Goal: Task Accomplishment & Management: Use online tool/utility

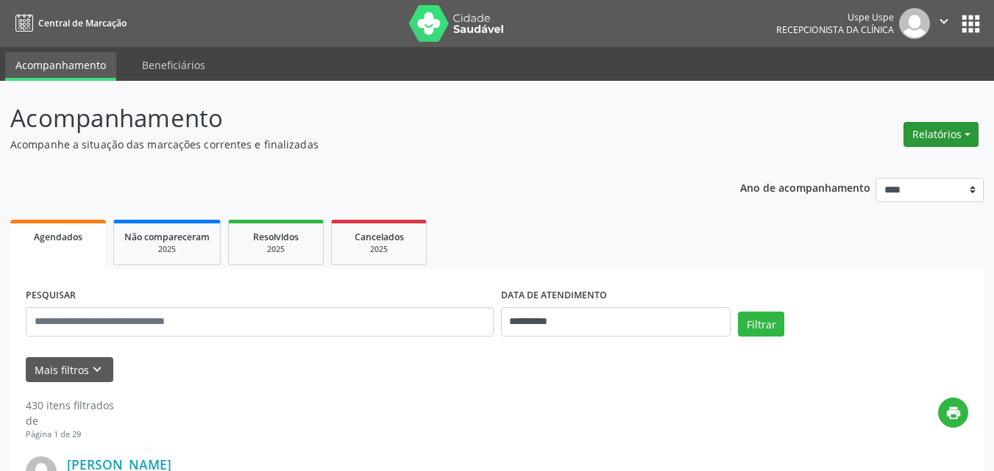
click at [953, 134] on button "Relatórios" at bounding box center [940, 134] width 75 height 25
click at [883, 164] on link "Agendamentos" at bounding box center [898, 166] width 158 height 21
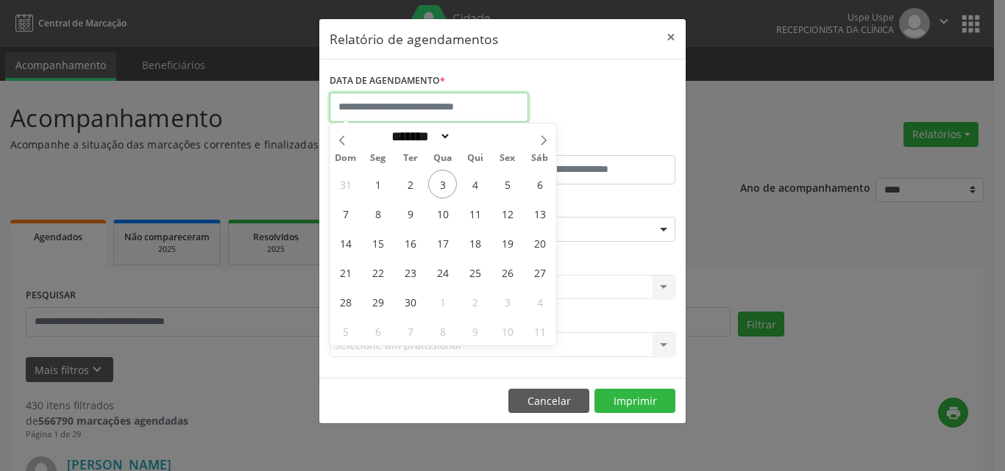
click at [469, 107] on input "text" at bounding box center [429, 107] width 199 height 29
click at [446, 189] on span "3" at bounding box center [442, 184] width 29 height 29
type input "**********"
click at [446, 189] on span "3" at bounding box center [442, 184] width 29 height 29
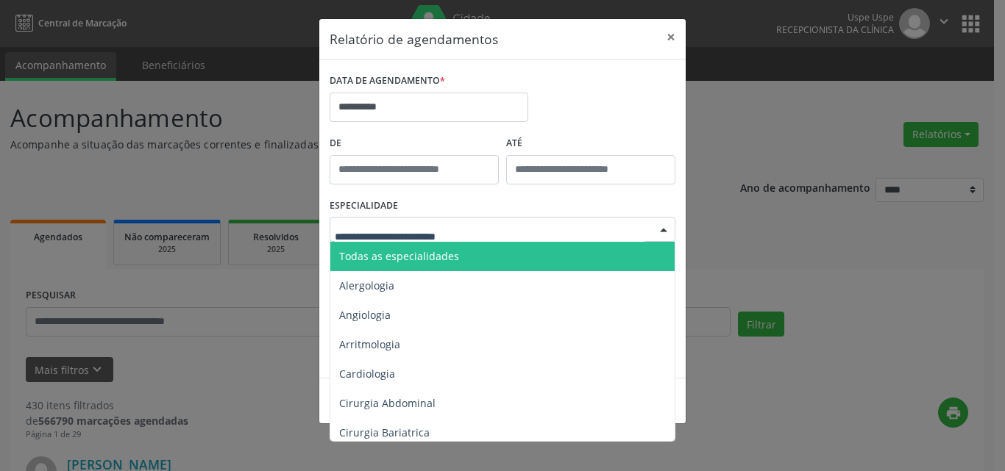
click at [396, 249] on span "Todas as especialidades" at bounding box center [399, 256] width 120 height 14
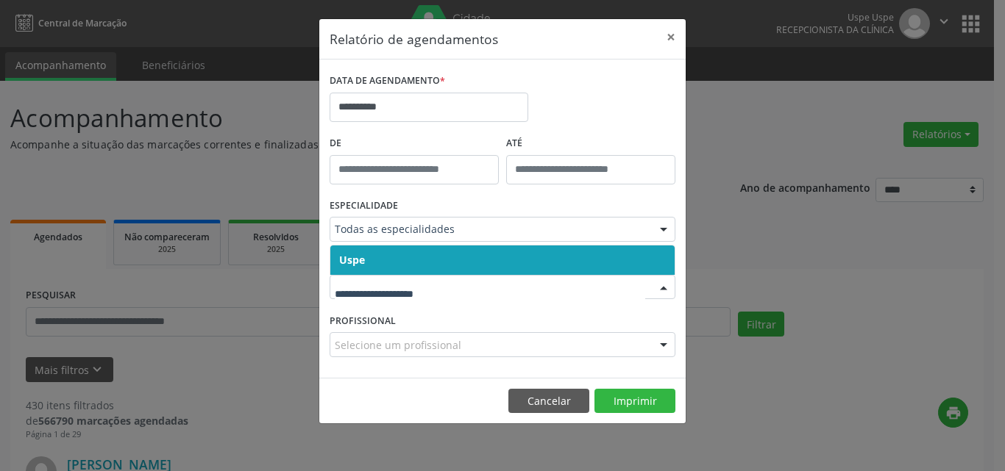
click at [388, 264] on span "Uspe" at bounding box center [502, 260] width 344 height 29
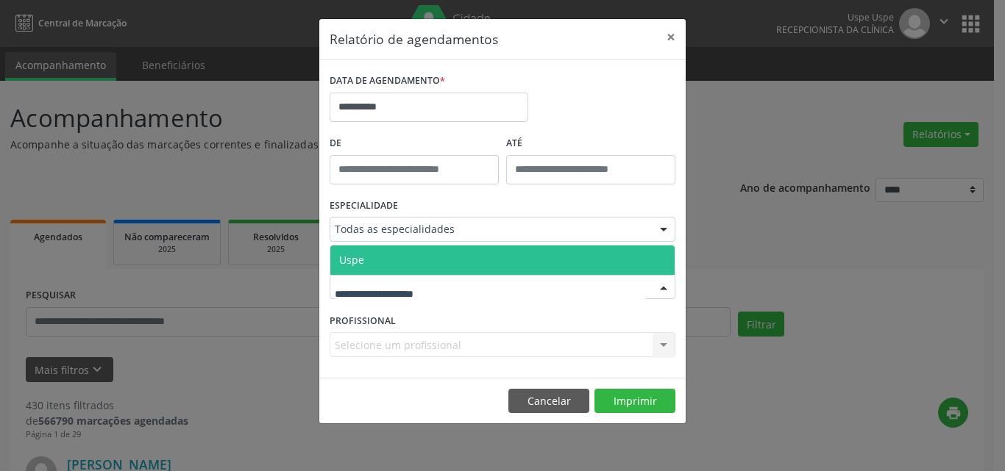
click at [386, 259] on span "Uspe" at bounding box center [502, 260] width 344 height 29
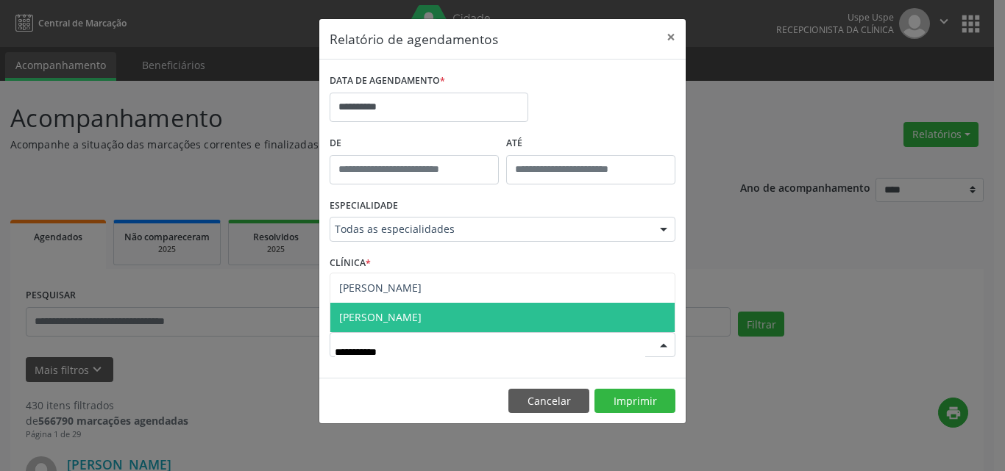
type input "**********"
click at [421, 313] on span "[PERSON_NAME]" at bounding box center [380, 317] width 82 height 14
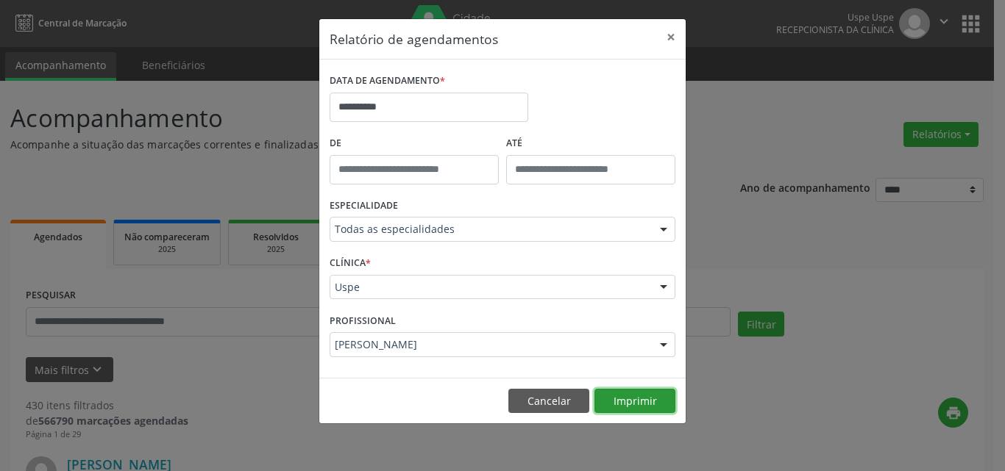
click at [627, 403] on button "Imprimir" at bounding box center [634, 401] width 81 height 25
